Goal: Task Accomplishment & Management: Complete application form

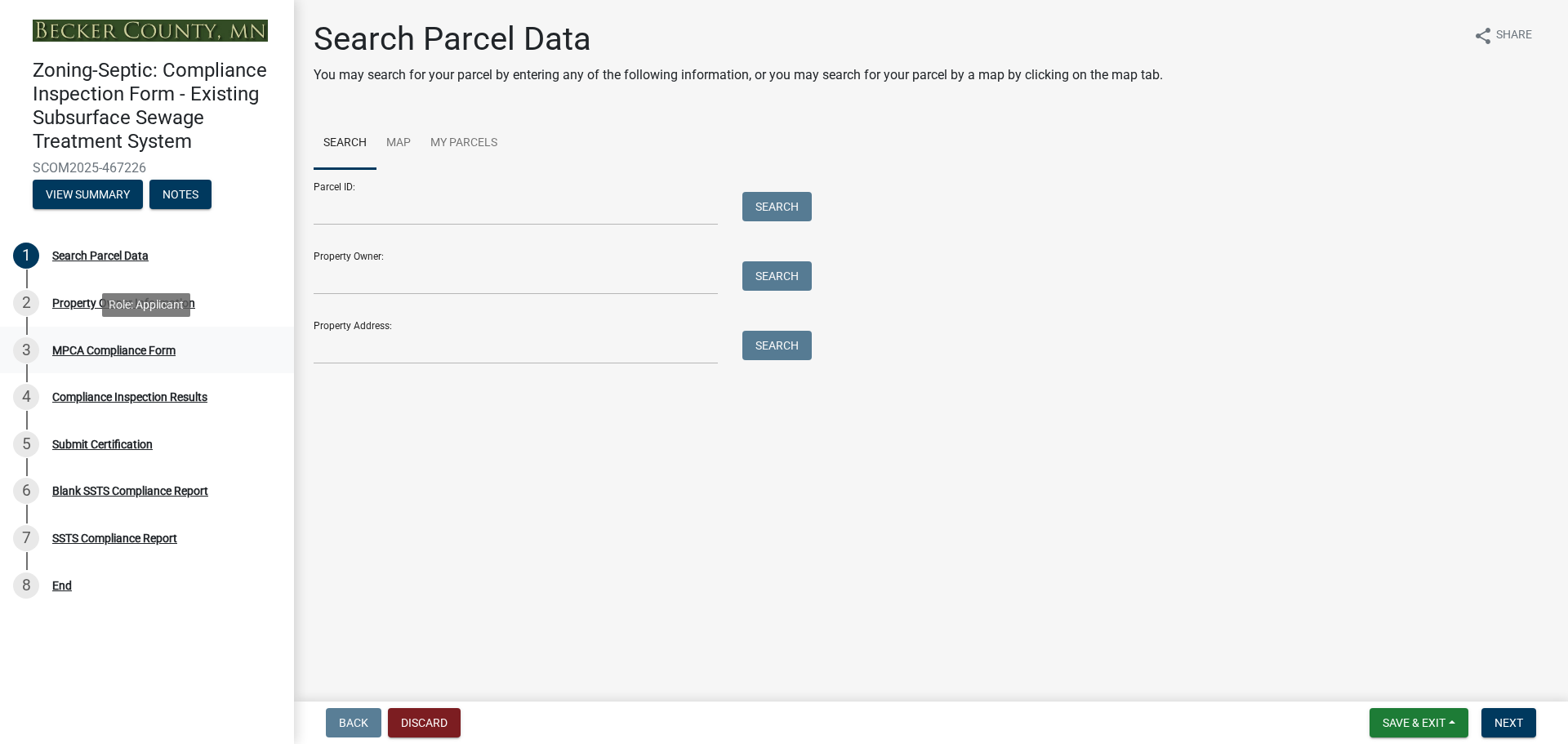
click at [116, 348] on div "MPCA Compliance Form" at bounding box center [114, 350] width 123 height 12
click at [106, 247] on div "1 Search Parcel Data" at bounding box center [141, 255] width 255 height 26
click at [427, 211] on input "Parcel ID:" at bounding box center [516, 208] width 404 height 34
click at [355, 201] on input "Parcel ID:" at bounding box center [516, 208] width 404 height 34
type input "190995000"
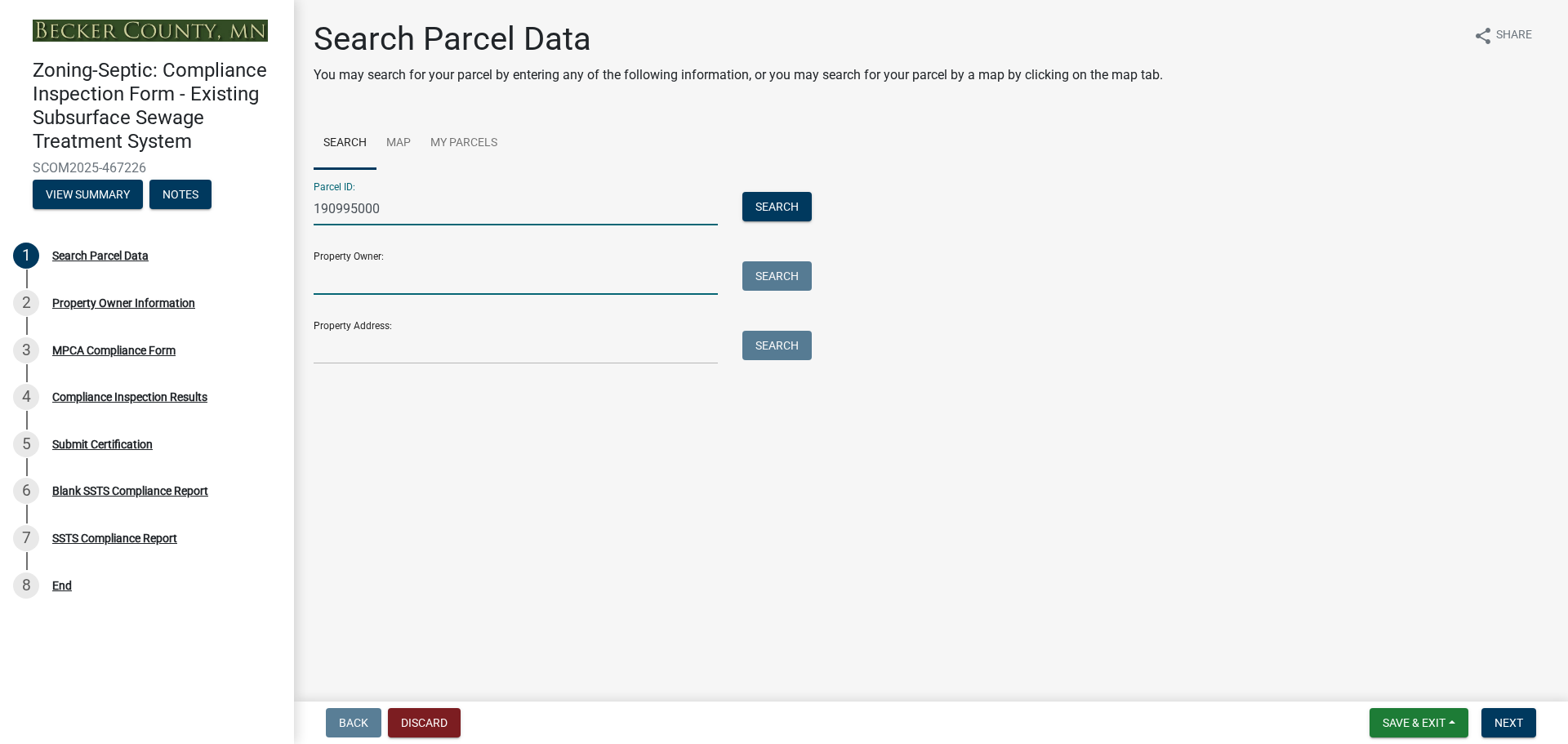
click at [383, 289] on input "Property Owner:" at bounding box center [516, 278] width 404 height 34
click at [428, 289] on input "Property Owner:" at bounding box center [516, 278] width 404 height 34
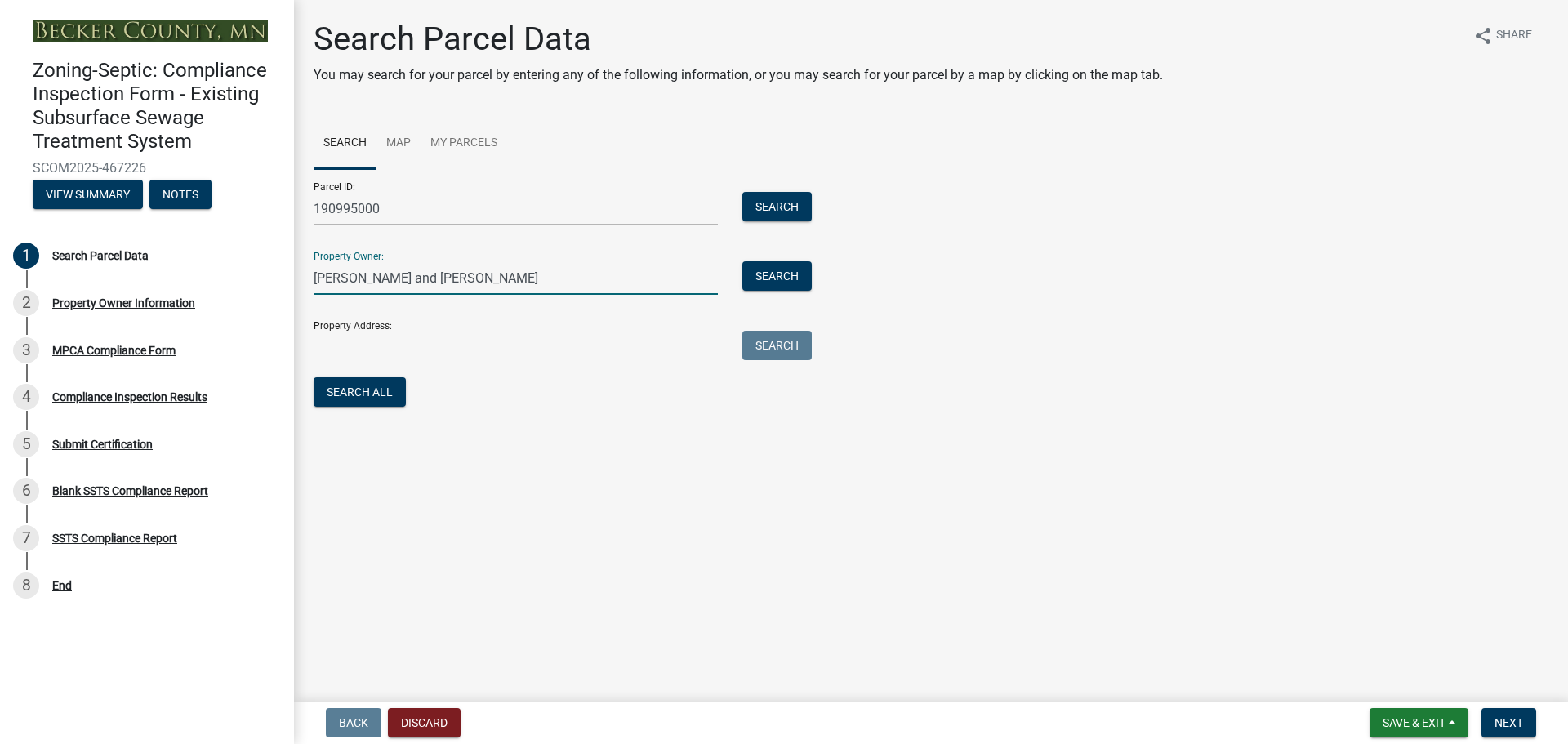
type input "[PERSON_NAME] and [PERSON_NAME]"
click at [413, 334] on input "Property Address:" at bounding box center [516, 347] width 404 height 34
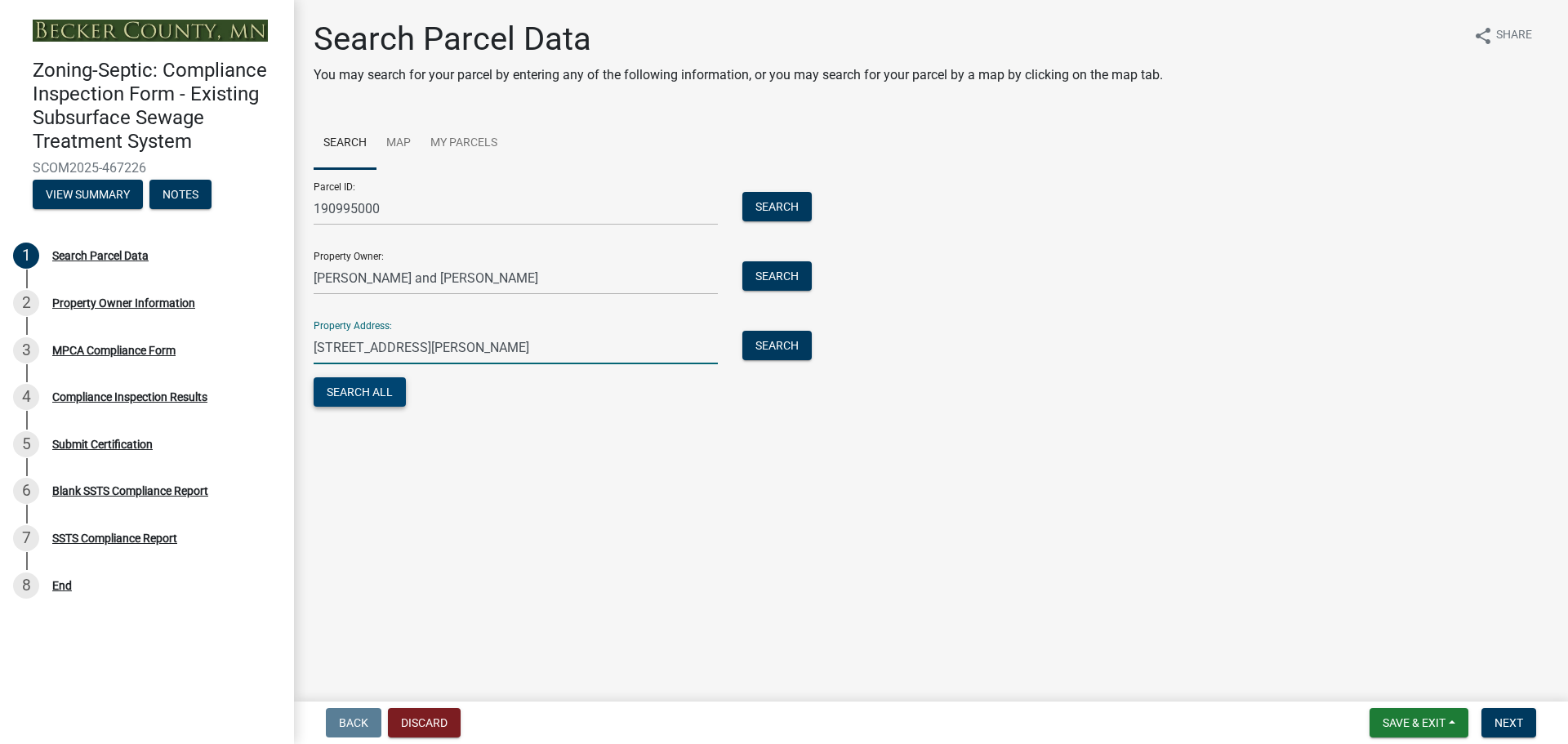
type input "[STREET_ADDRESS][PERSON_NAME]"
click at [353, 397] on button "Search All" at bounding box center [360, 392] width 92 height 30
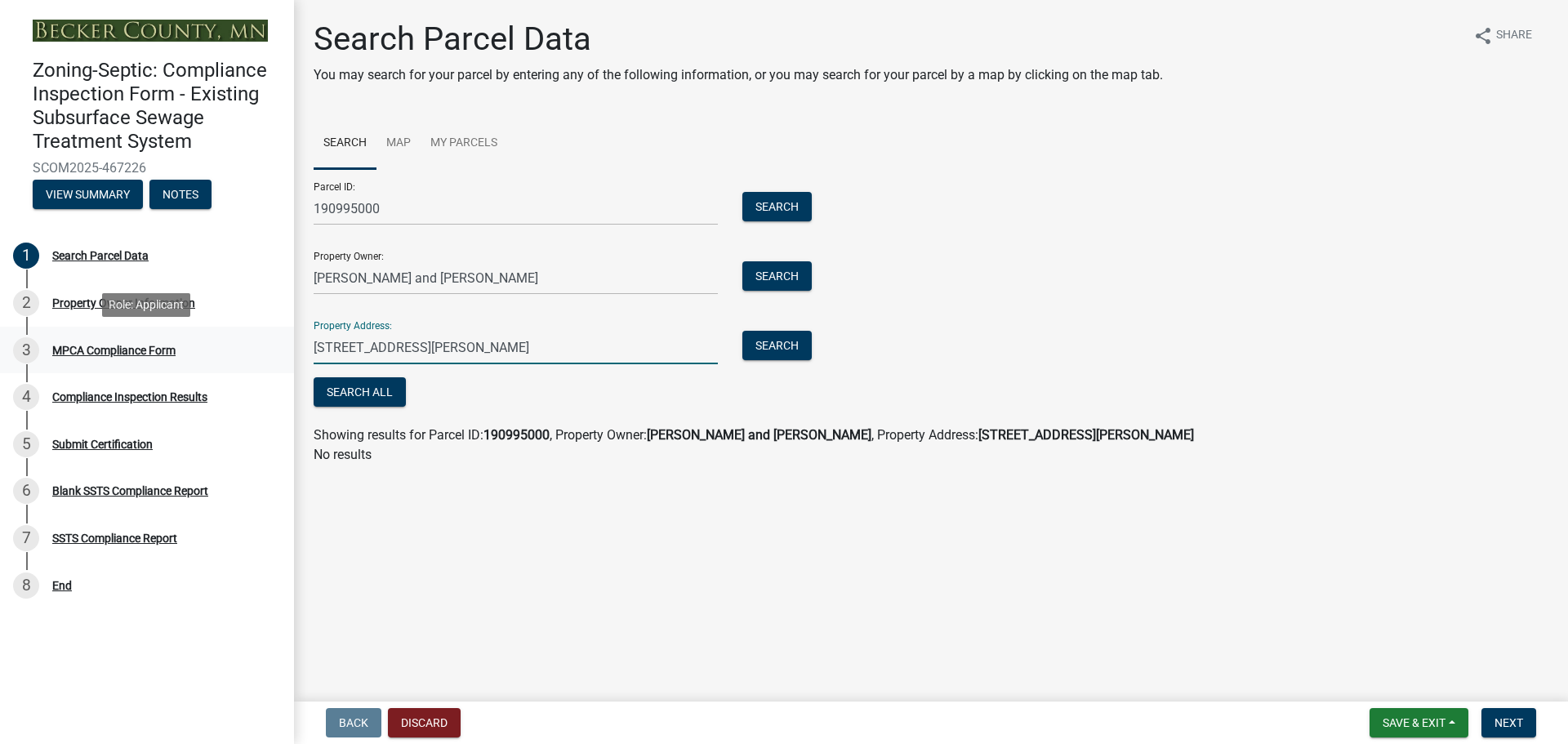
drag, startPoint x: 620, startPoint y: 352, endPoint x: 254, endPoint y: 336, distance: 366.3
click at [254, 336] on div "Zoning-Septic: Compliance Inspection Form - Existing Subsurface Sewage Treatmen…" at bounding box center [784, 372] width 1568 height 744
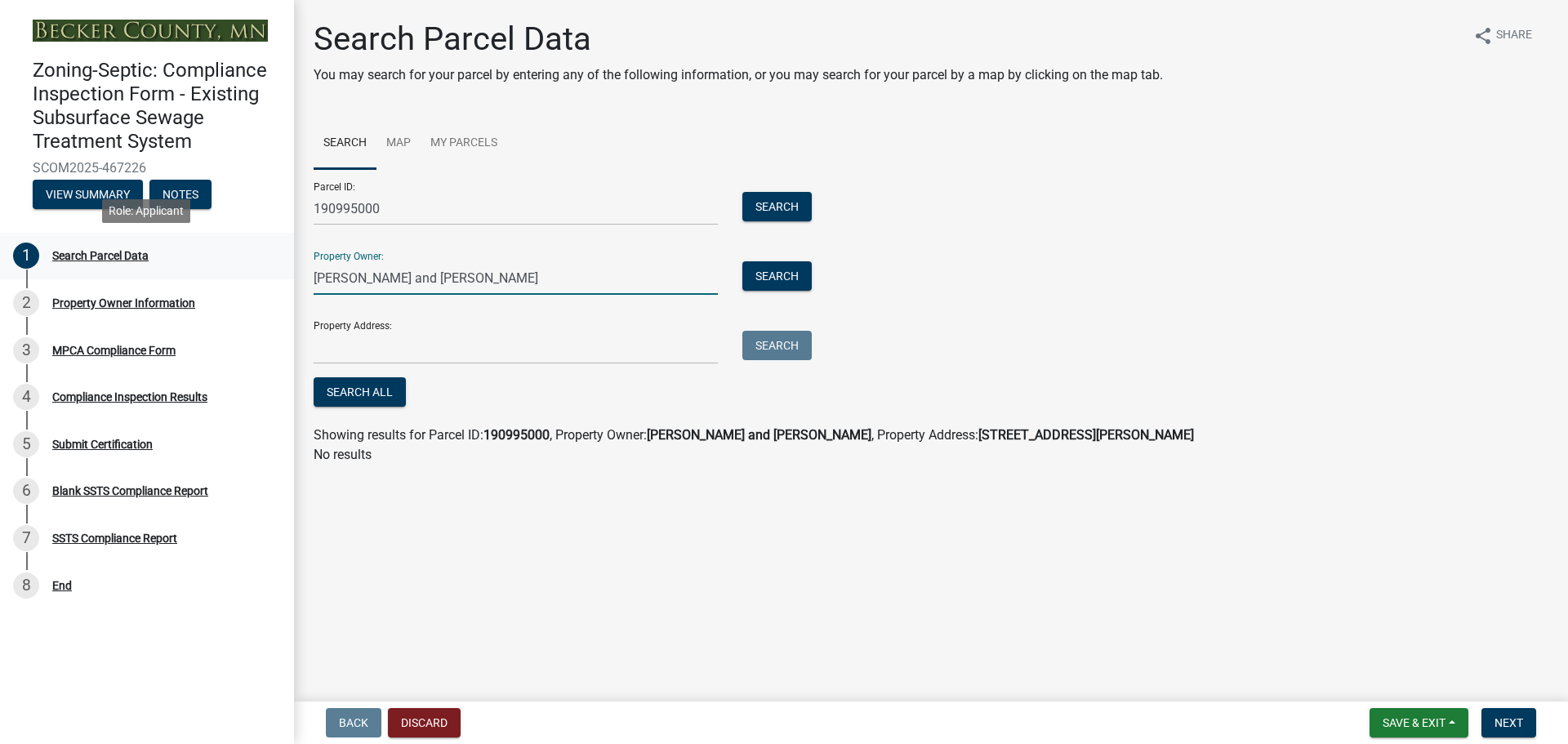
drag, startPoint x: 494, startPoint y: 278, endPoint x: 274, endPoint y: 267, distance: 220.3
click at [274, 267] on div "Zoning-Septic: Compliance Inspection Form - Existing Subsurface Sewage Treatmen…" at bounding box center [784, 372] width 1568 height 744
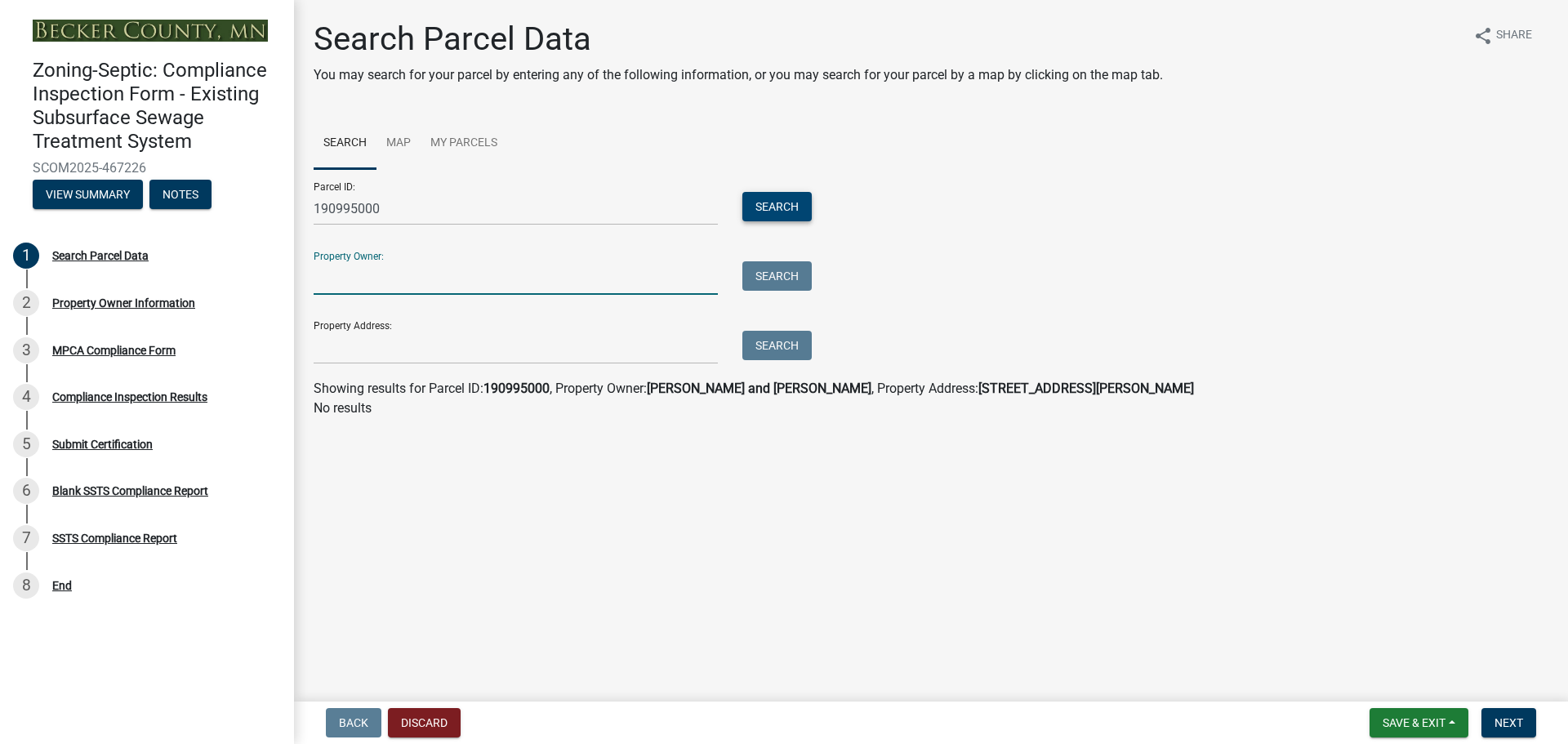
click at [776, 212] on button "Search" at bounding box center [777, 206] width 69 height 30
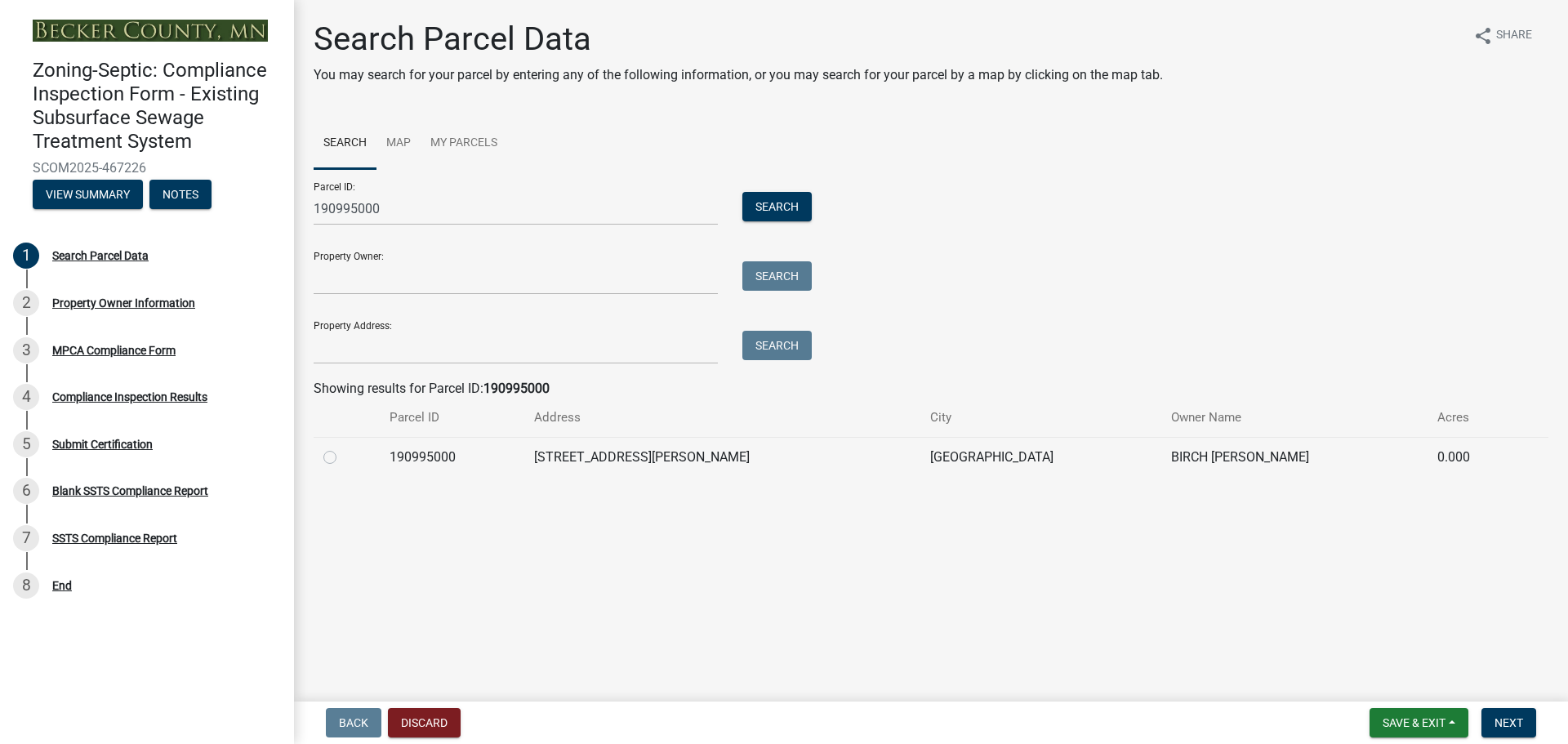
click at [343, 448] on label at bounding box center [343, 448] width 0 height 0
click at [343, 458] on input "radio" at bounding box center [347, 452] width 11 height 11
radio input "true"
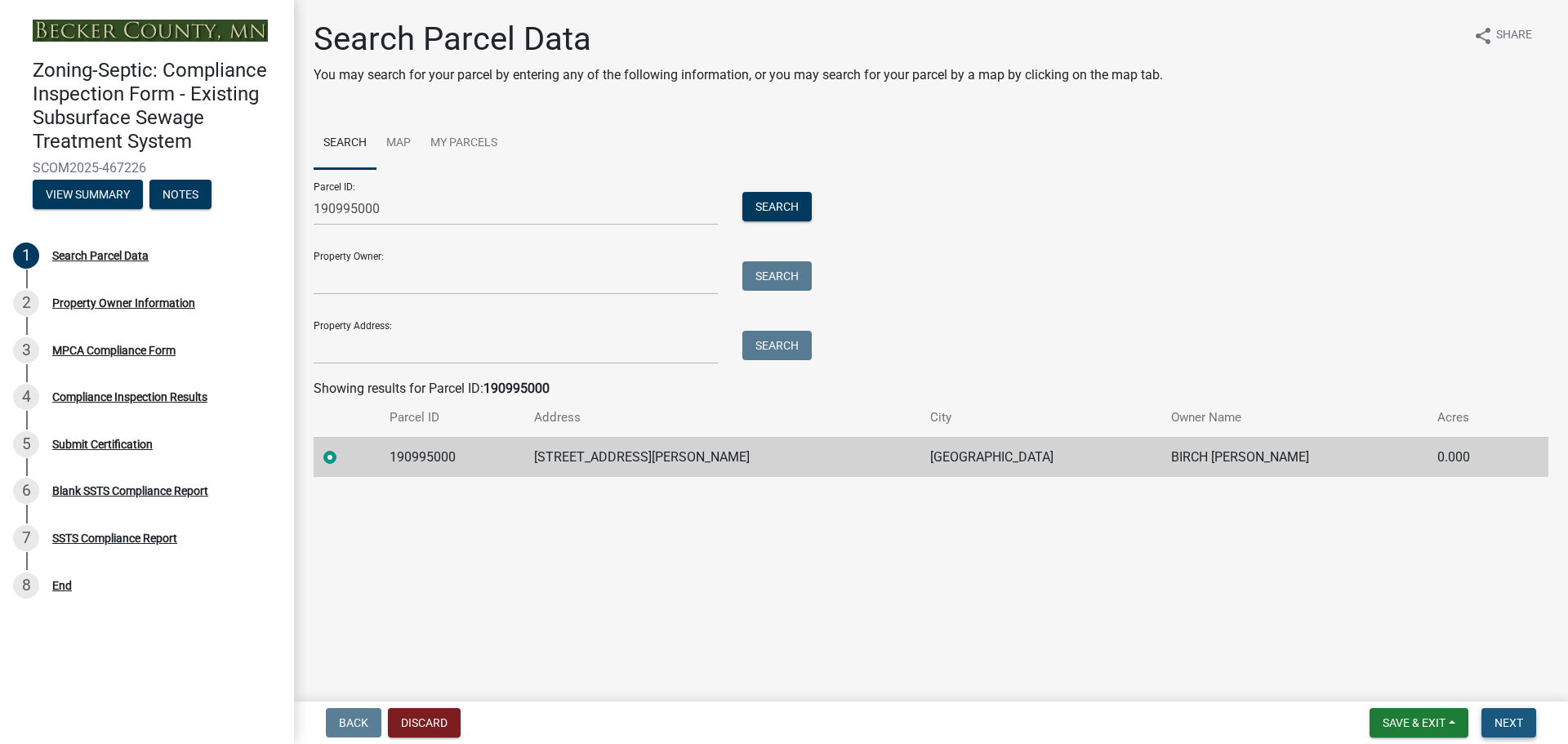
click at [1519, 721] on span "Next" at bounding box center [1509, 723] width 29 height 13
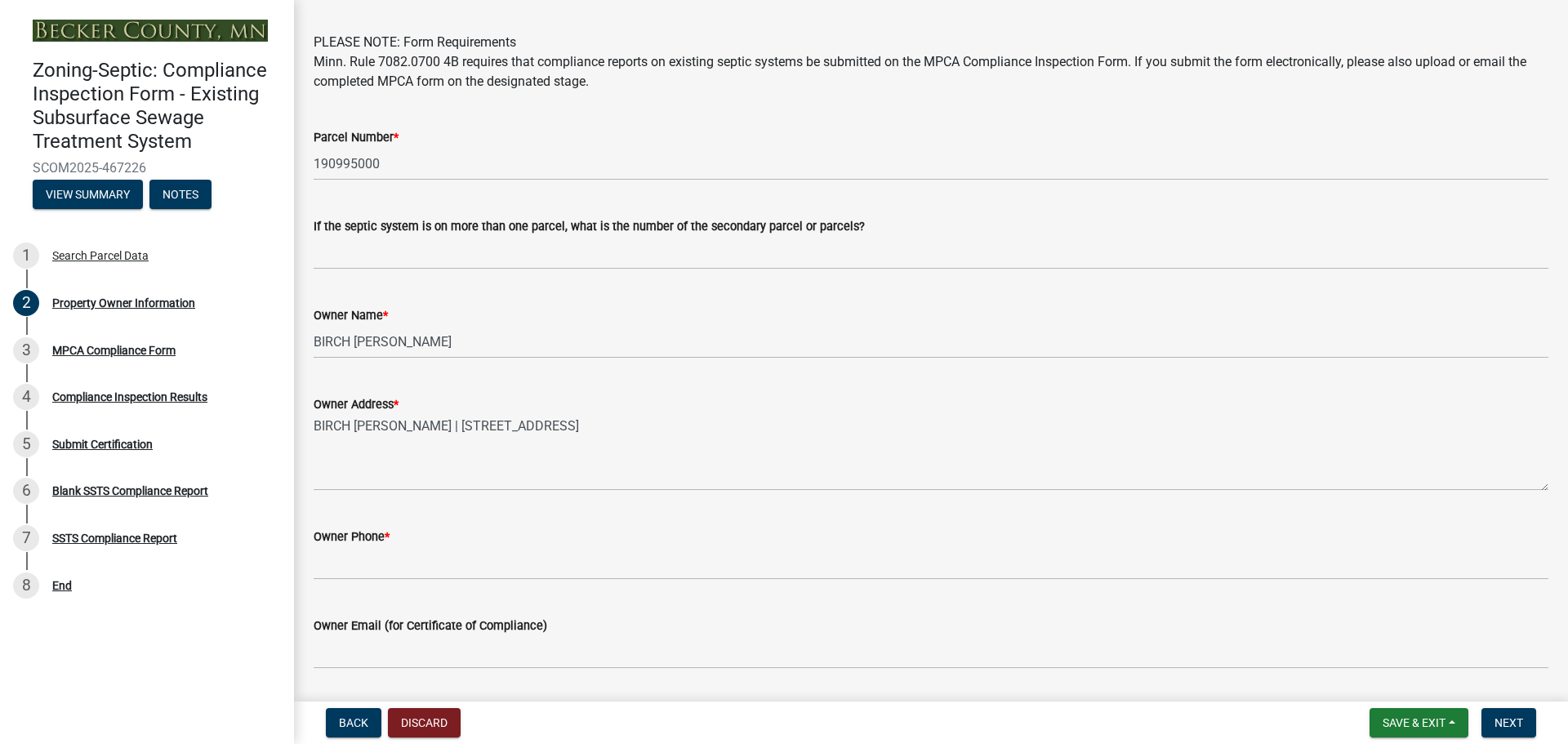
scroll to position [82, 0]
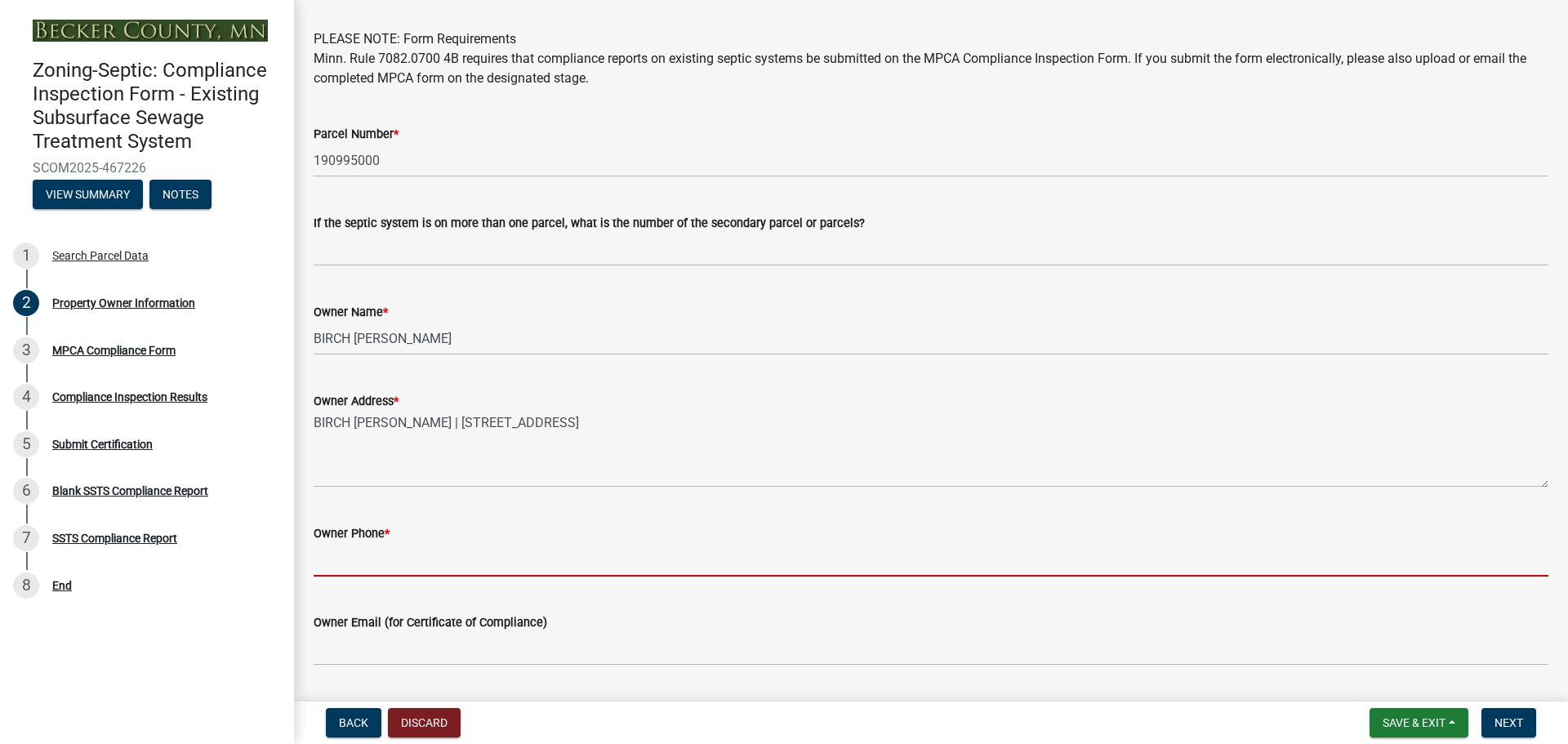
click at [491, 562] on input "Owner Phone *" at bounding box center [931, 559] width 1235 height 34
click at [390, 531] on span "*" at bounding box center [387, 533] width 5 height 13
click at [391, 543] on input "Owner Phone *" at bounding box center [931, 559] width 1235 height 34
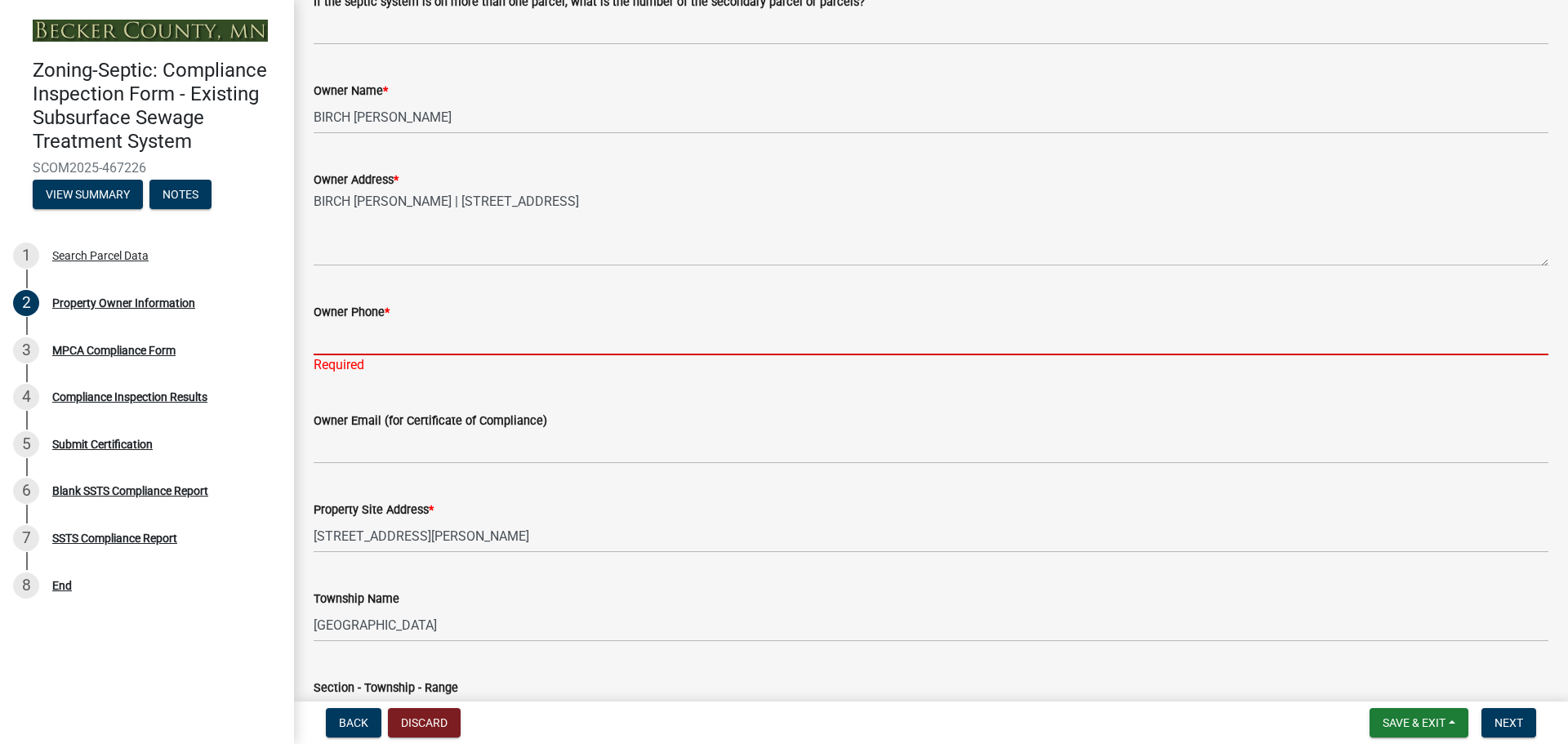
scroll to position [326, 0]
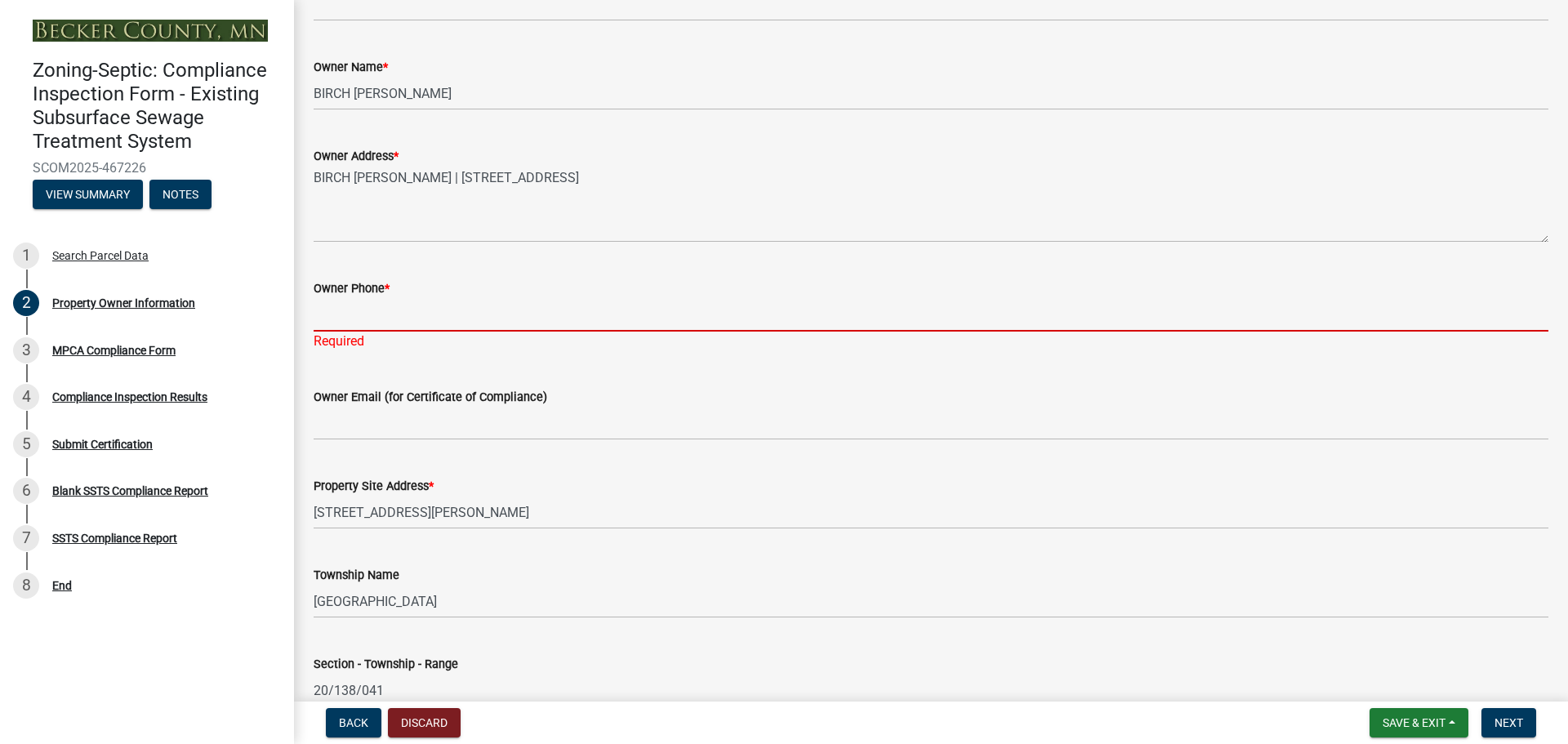
click at [355, 322] on input "Owner Phone *" at bounding box center [931, 315] width 1235 height 34
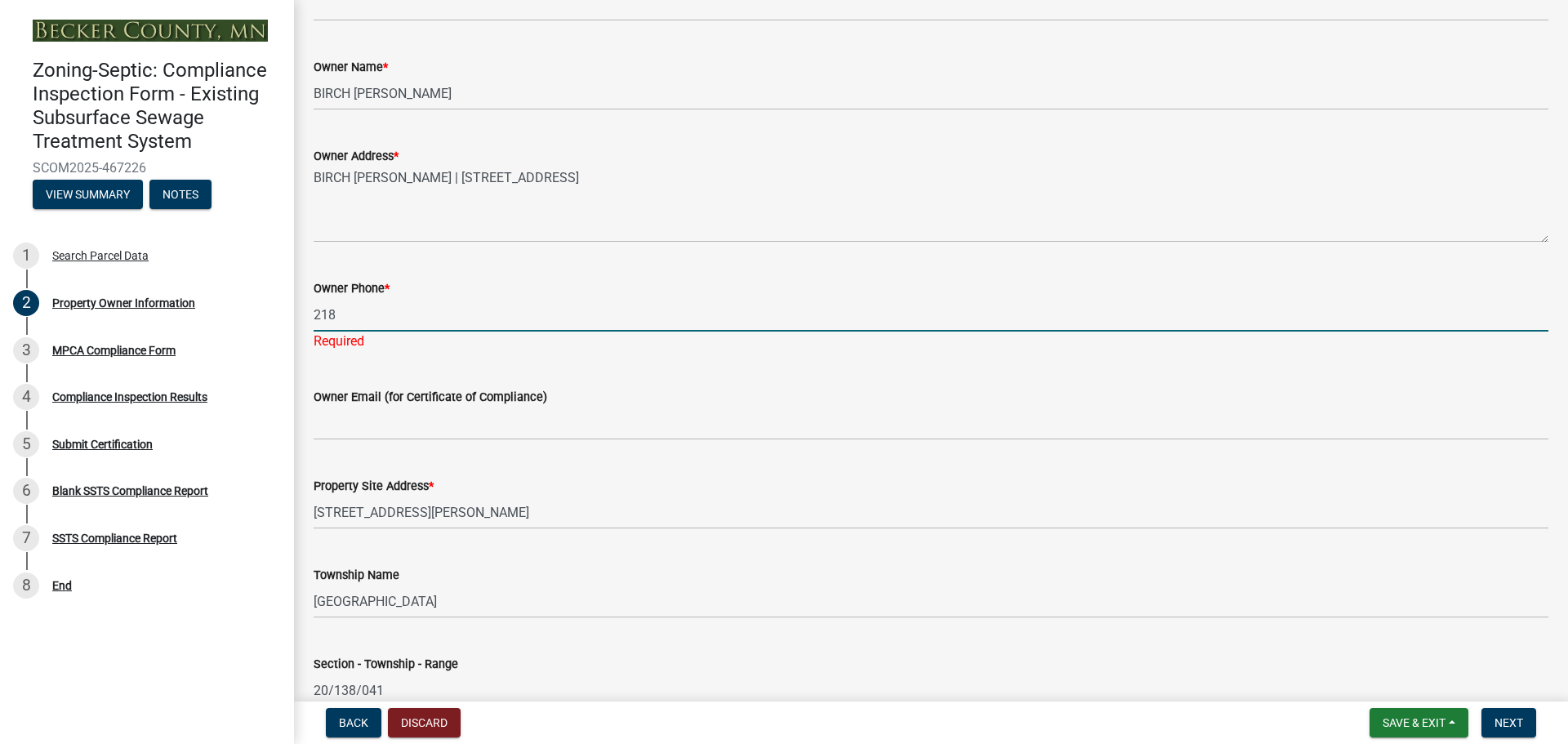
type input "2188500826"
type input "[EMAIL_ADDRESS][DOMAIN_NAME]"
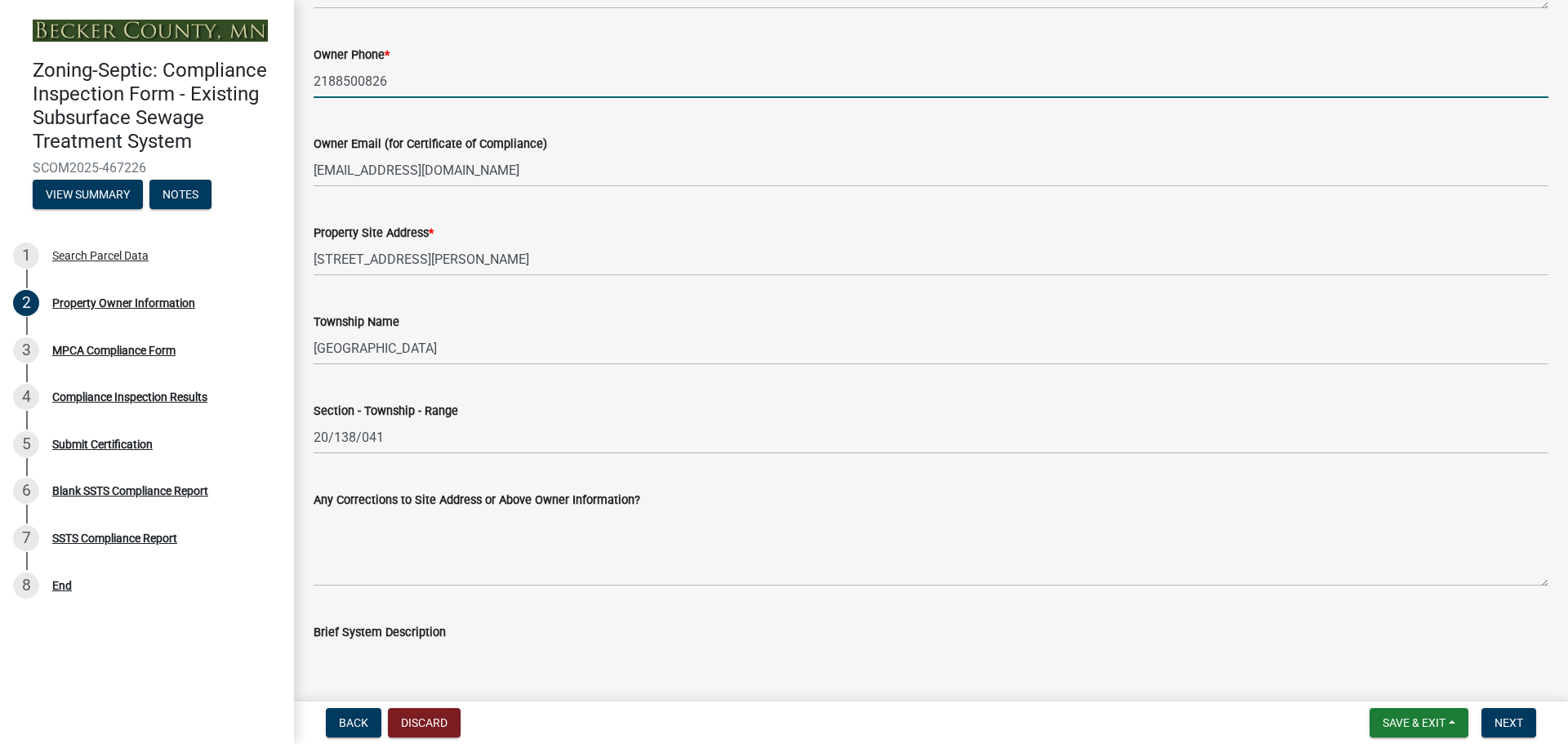
scroll to position [572, 0]
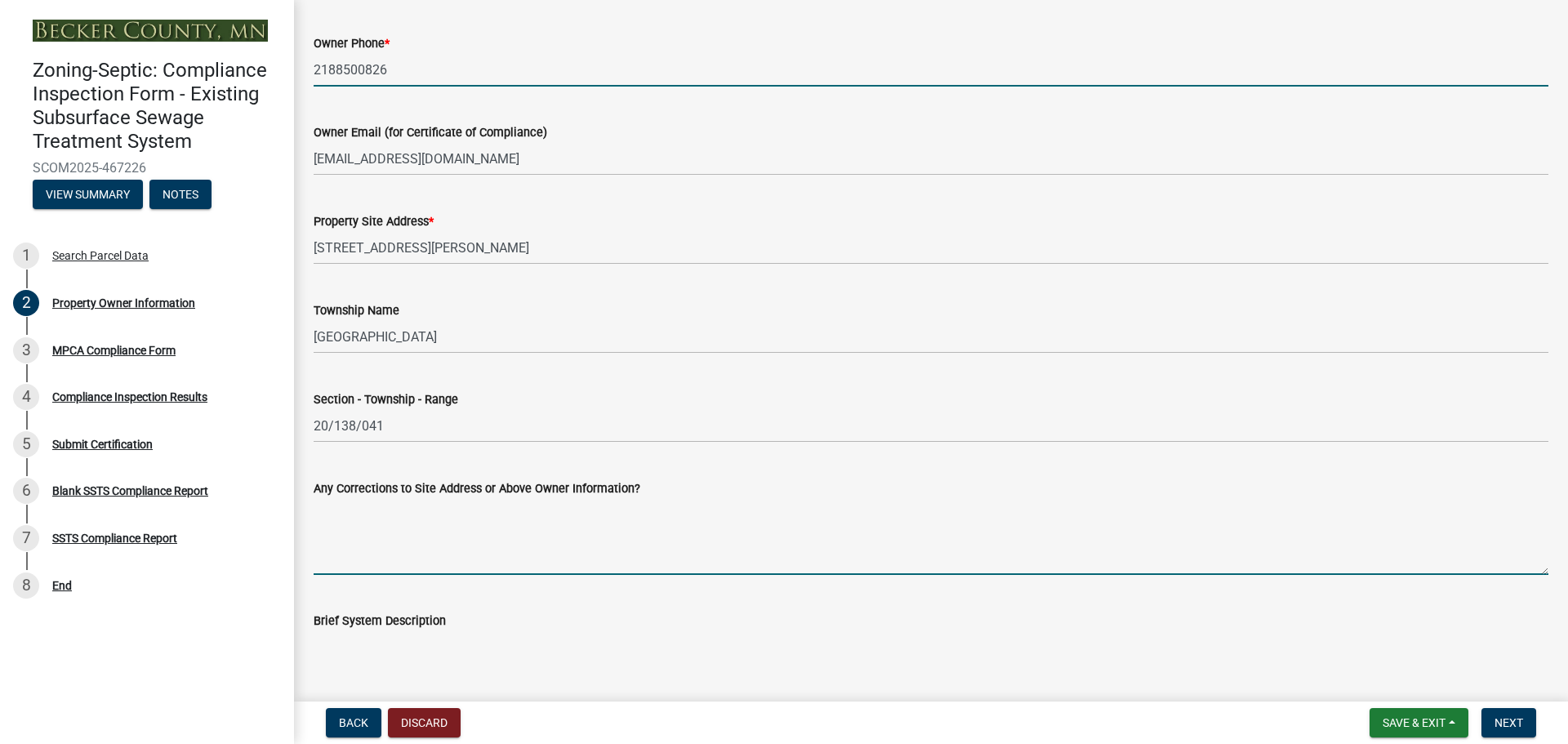
click at [378, 554] on textarea "Any Corrections to Site Address or Above Owner Information?" at bounding box center [931, 537] width 1235 height 77
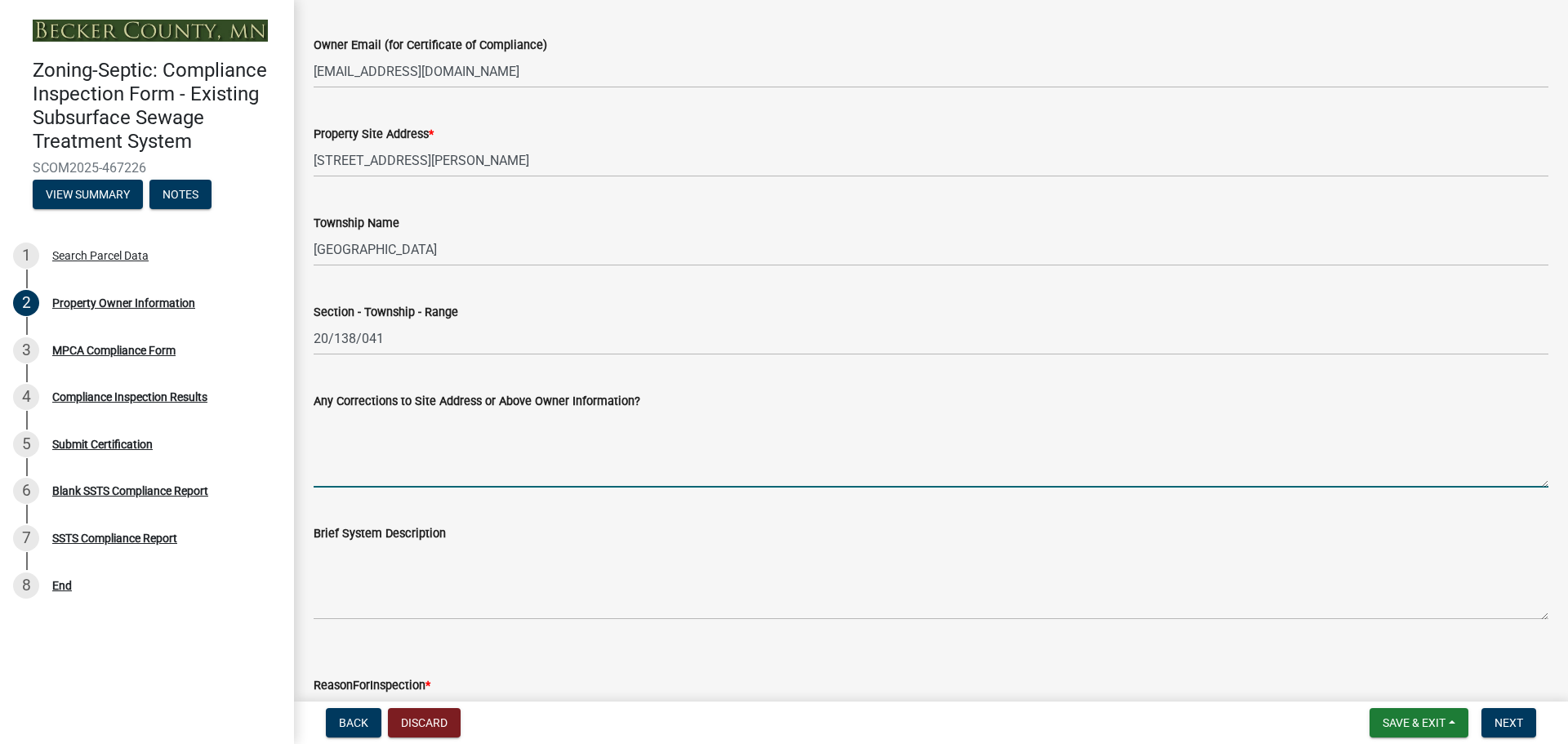
scroll to position [735, 0]
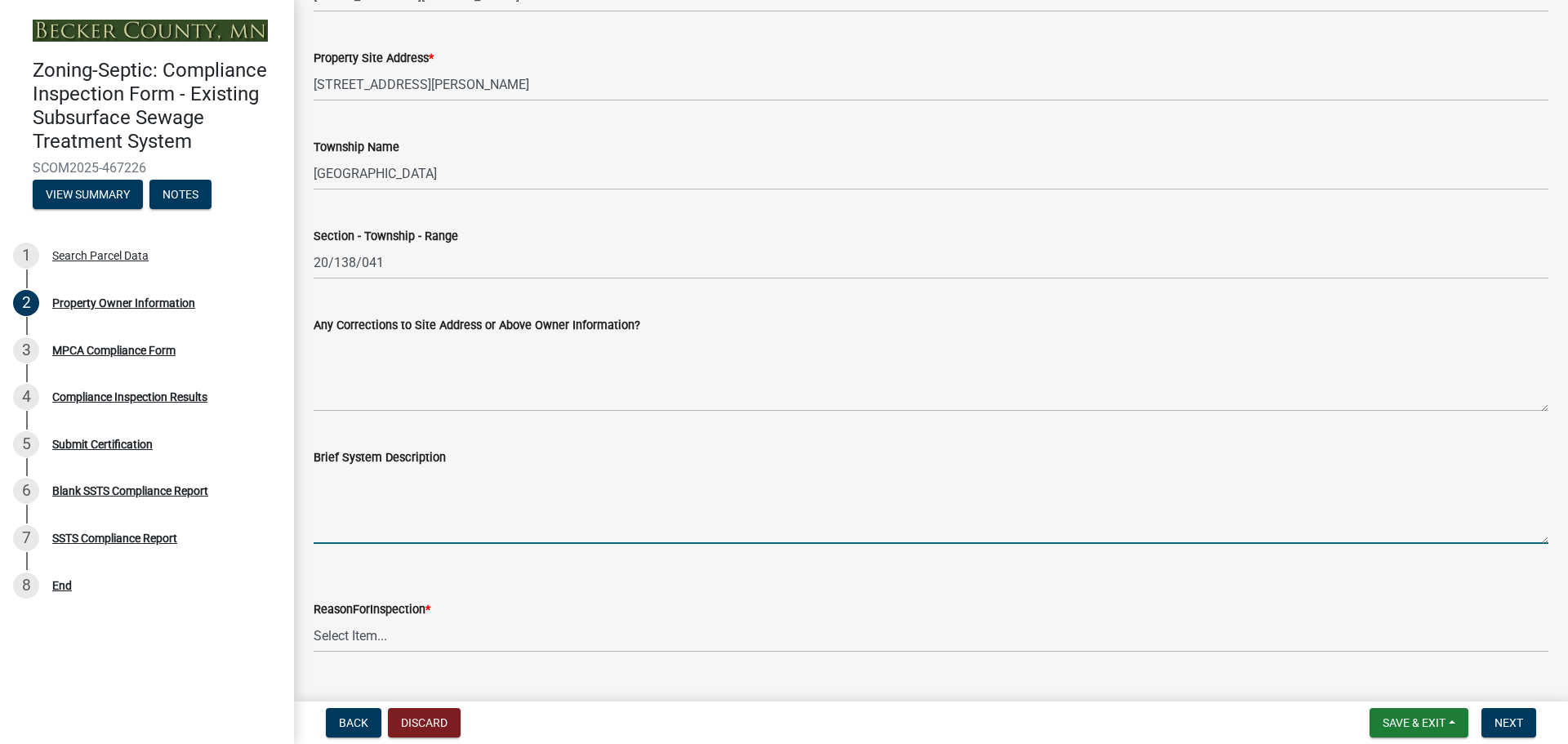
click at [415, 504] on textarea "Brief System Description" at bounding box center [931, 505] width 1235 height 77
type textarea "A"
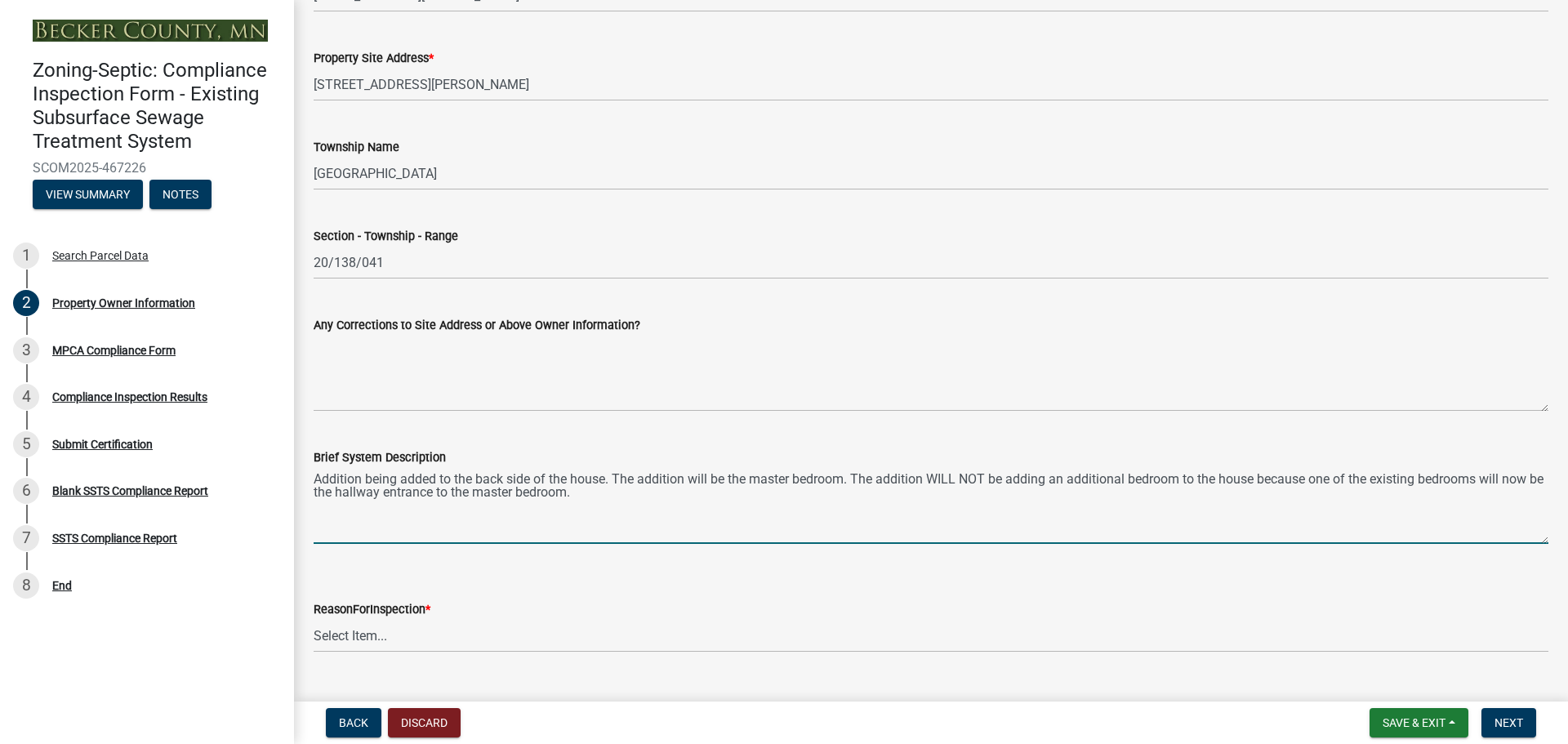
type textarea "Addition being added to the back side of the house. The addition will be the ma…"
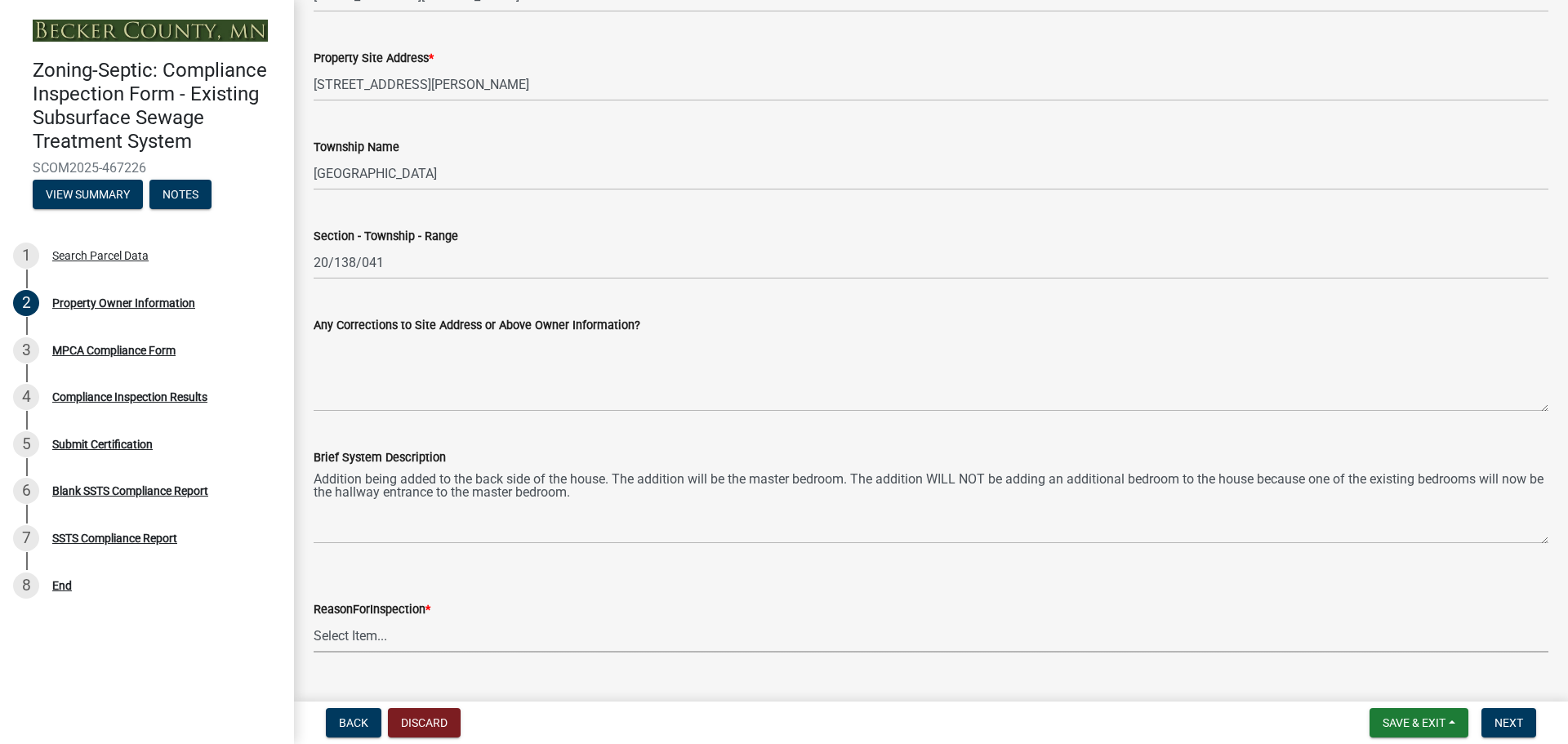
click at [406, 637] on select "Select Item... Property Sale Lake Study Required for Permit Other" at bounding box center [931, 635] width 1235 height 34
click at [314, 619] on select "Select Item... Property Sale Lake Study Required for Permit Other" at bounding box center [931, 635] width 1235 height 34
select select "945f6891-bcff-43bc-87f4-41d33ca130f5"
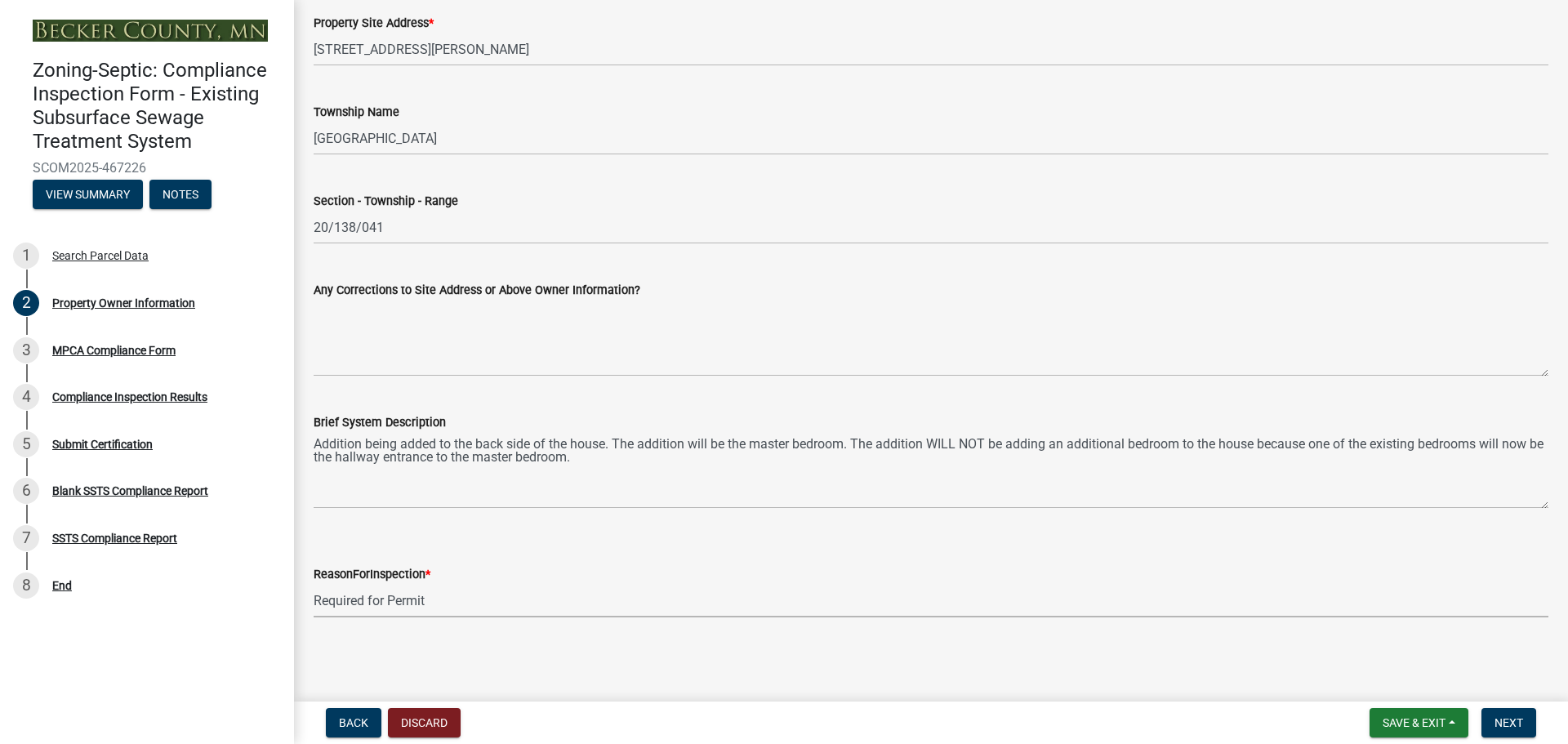
scroll to position [771, 0]
click at [1492, 720] on button "Next" at bounding box center [1508, 723] width 55 height 30
